Goal: Find specific page/section: Find specific page/section

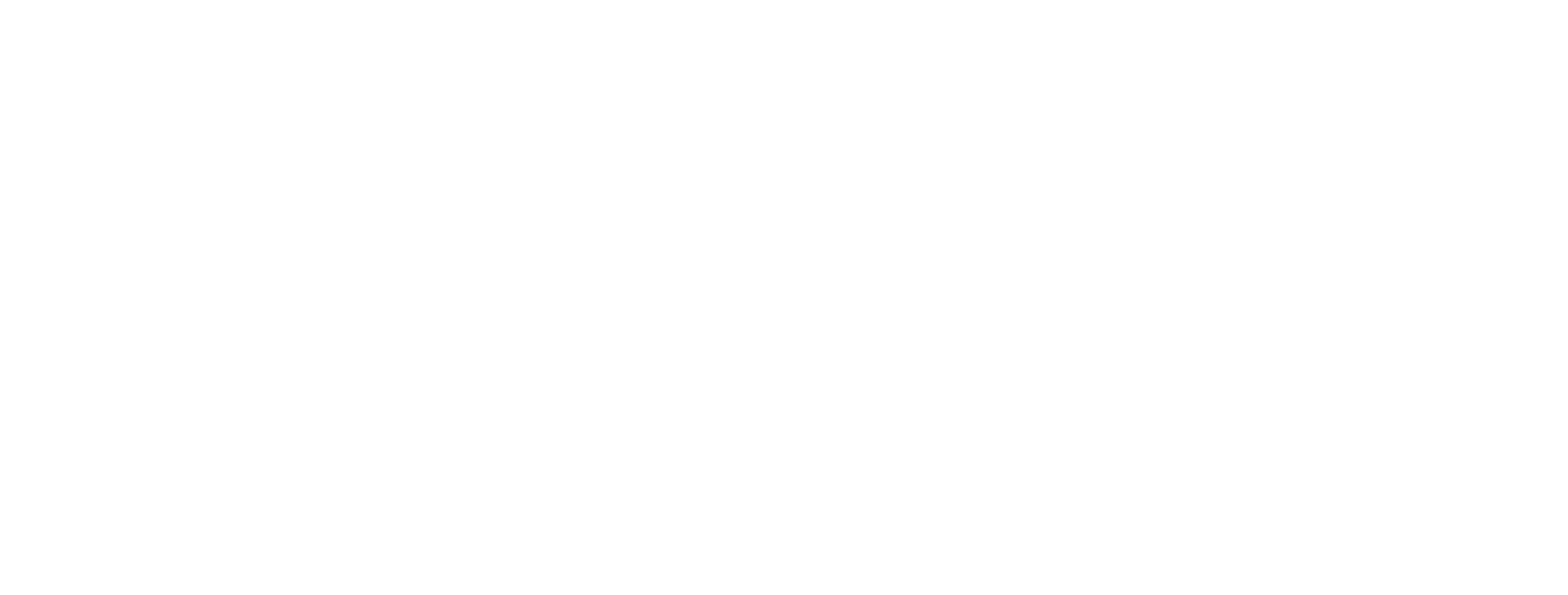
click at [80, 0] on html at bounding box center [784, 0] width 1568 height 0
